Goal: Information Seeking & Learning: Learn about a topic

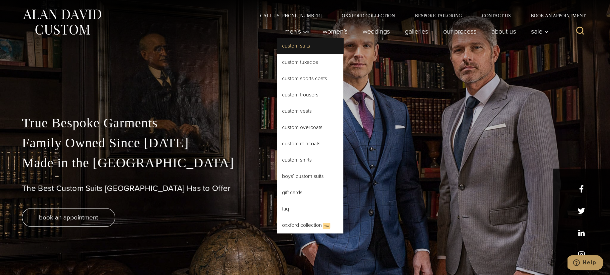
click at [294, 46] on link "Custom Suits" at bounding box center [310, 46] width 67 height 16
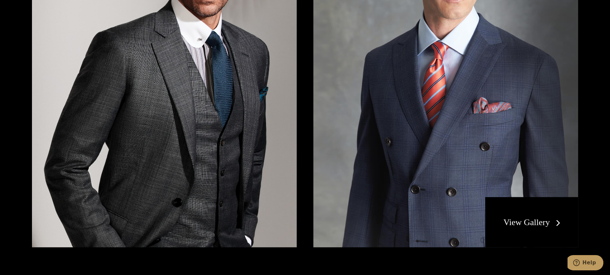
scroll to position [1398, 0]
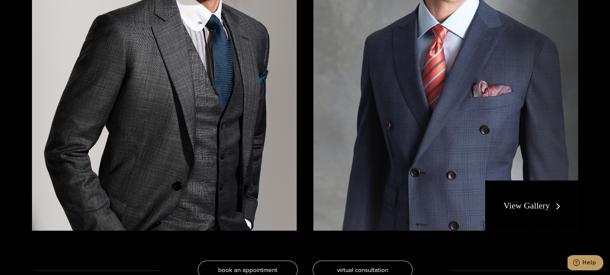
click at [532, 206] on link "View Gallery" at bounding box center [533, 206] width 60 height 10
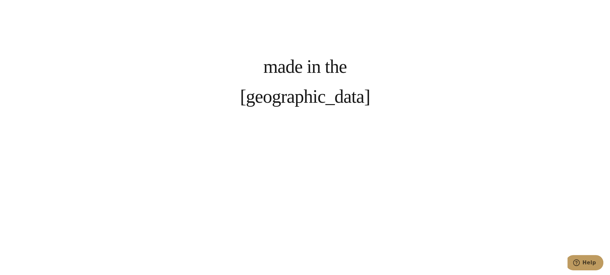
scroll to position [599, 0]
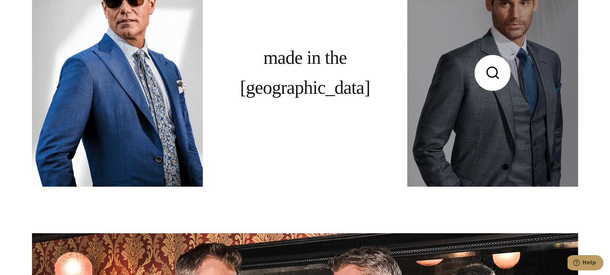
click at [510, 109] on link at bounding box center [492, 73] width 171 height 228
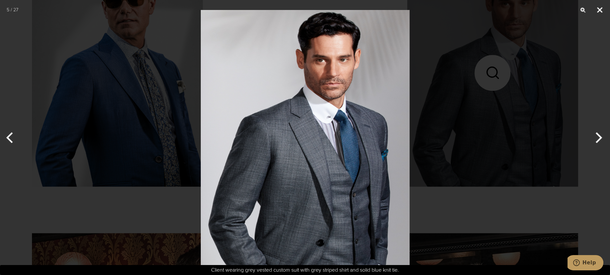
click at [600, 7] on button "Close" at bounding box center [599, 10] width 17 height 20
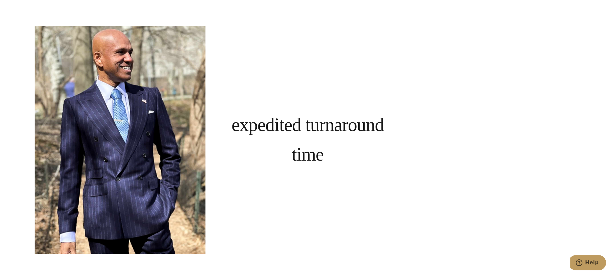
scroll to position [2830, 0]
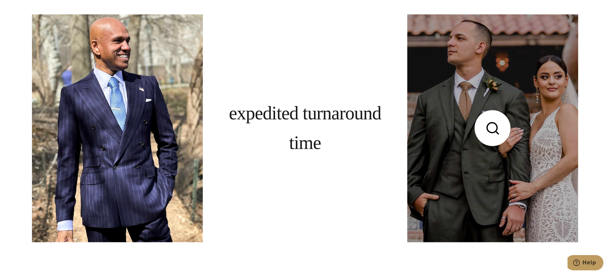
click at [468, 153] on link at bounding box center [492, 128] width 171 height 228
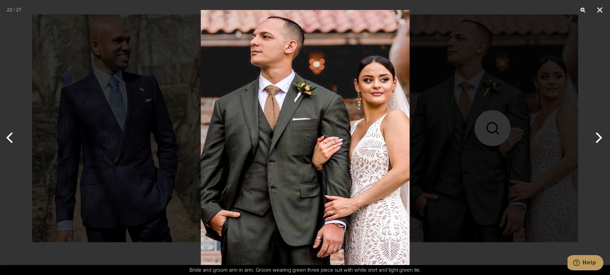
click at [304, 138] on img at bounding box center [305, 137] width 209 height 275
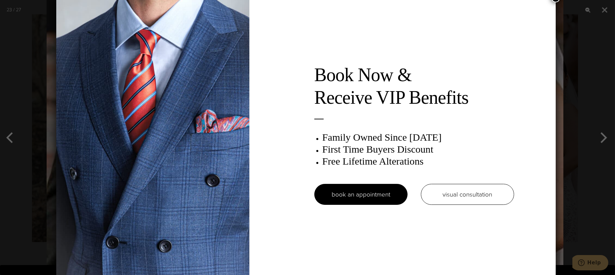
scroll to position [0, 0]
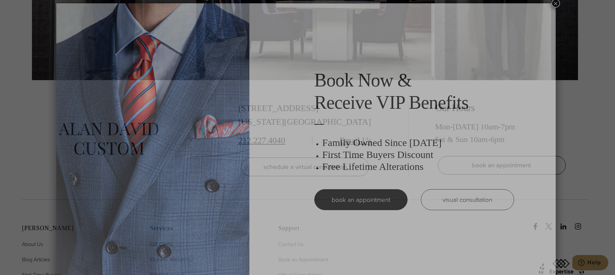
scroll to position [3, 0]
